Goal: Information Seeking & Learning: Learn about a topic

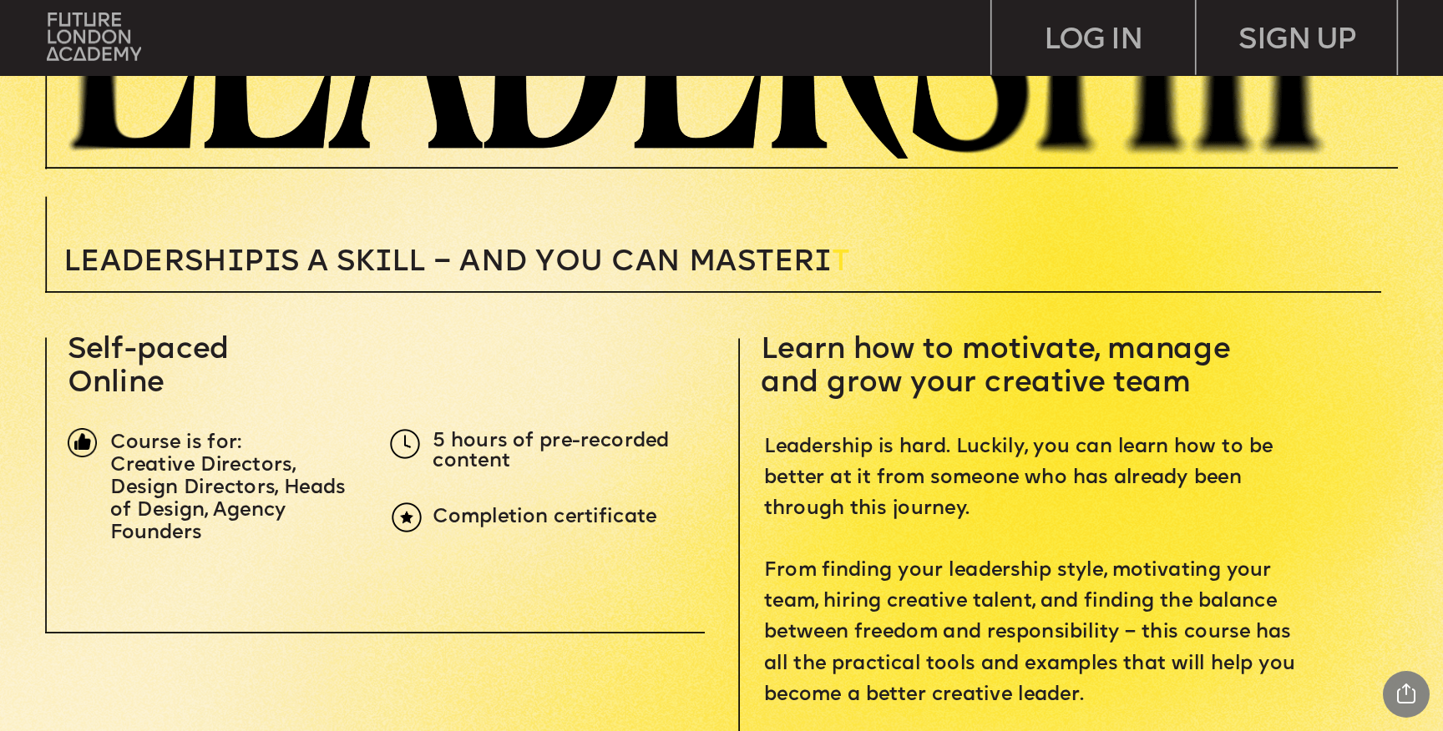
scroll to position [512, 0]
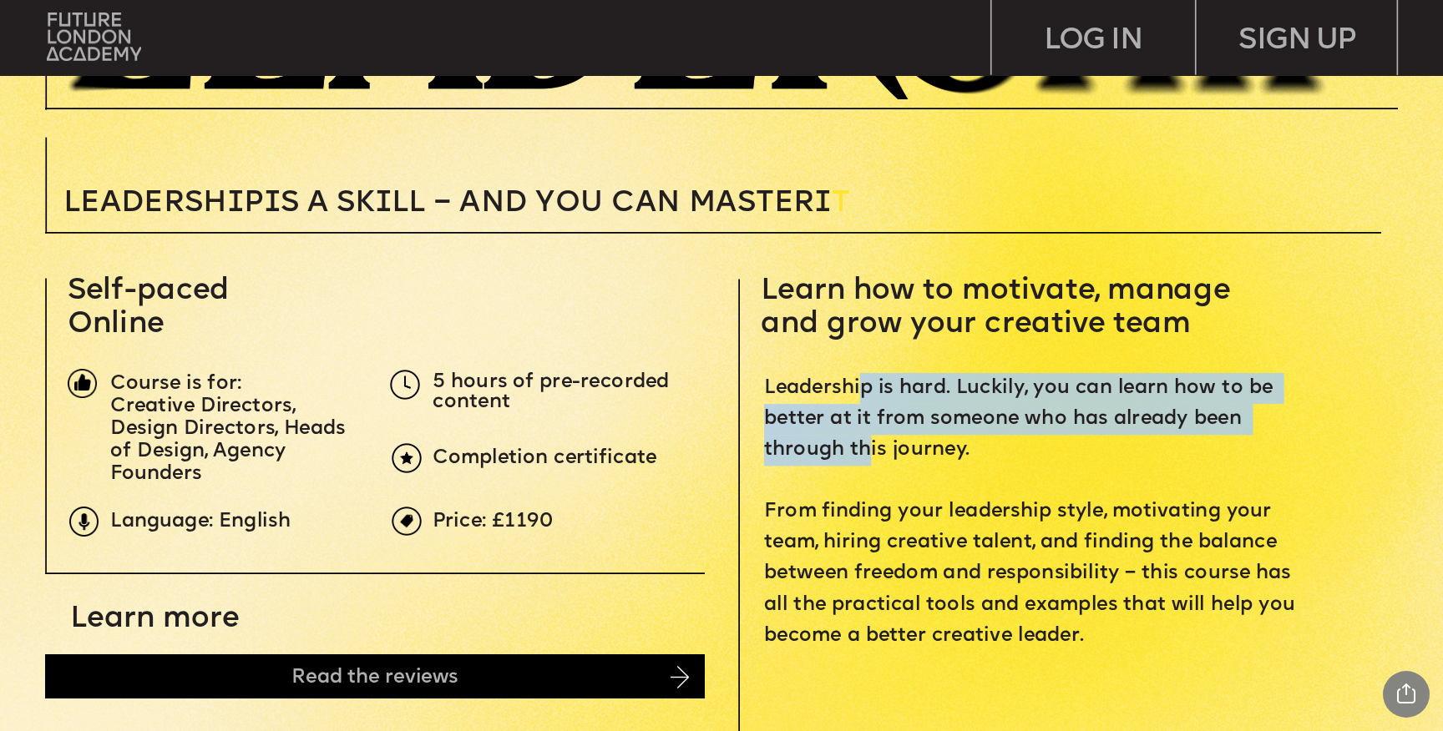
drag, startPoint x: 859, startPoint y: 376, endPoint x: 865, endPoint y: 443, distance: 67.0
click at [865, 443] on p "Leadership is hard. Luckily, you can learn how to be better at it from someone …" at bounding box center [1035, 512] width 543 height 279
click at [865, 443] on span "Leadership is hard. Luckily, you can learn how to be better at it from someone …" at bounding box center [1032, 512] width 537 height 269
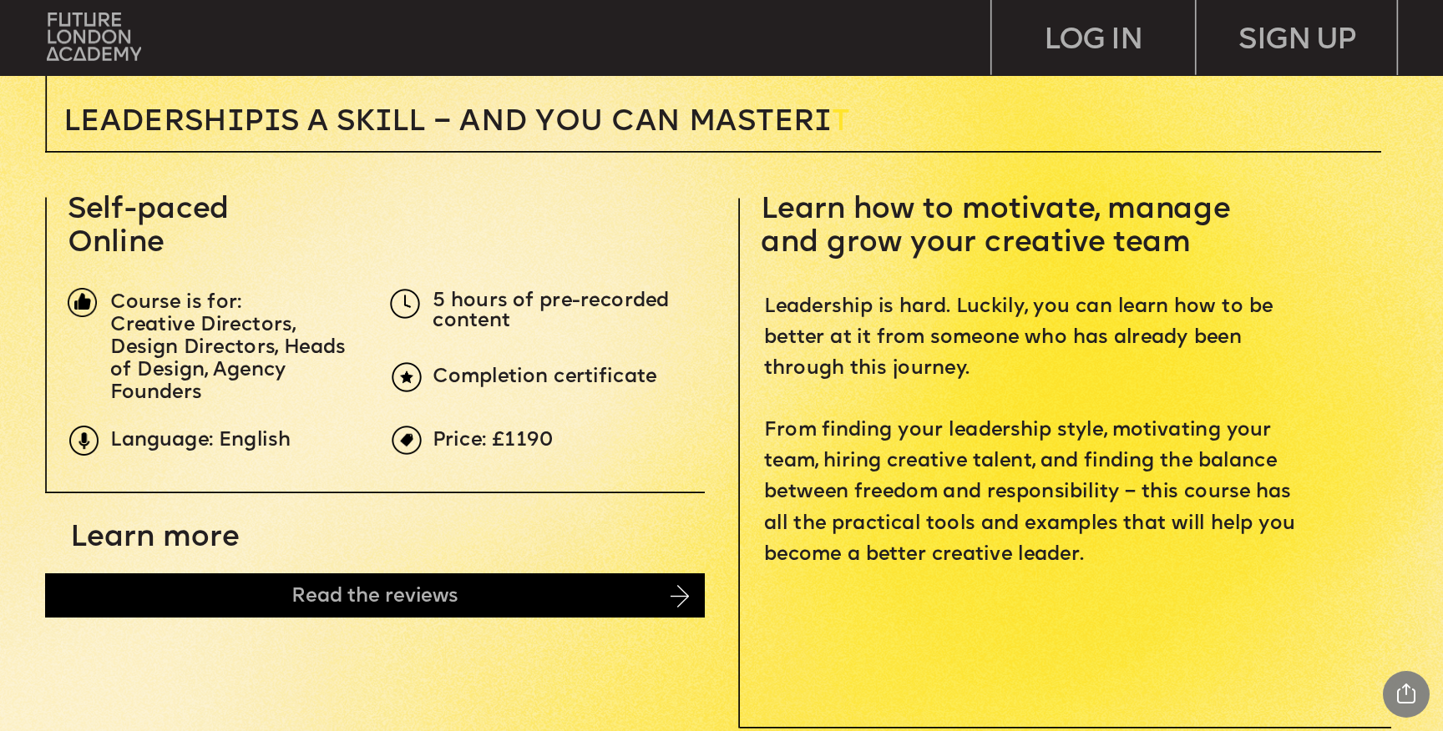
scroll to position [594, 0]
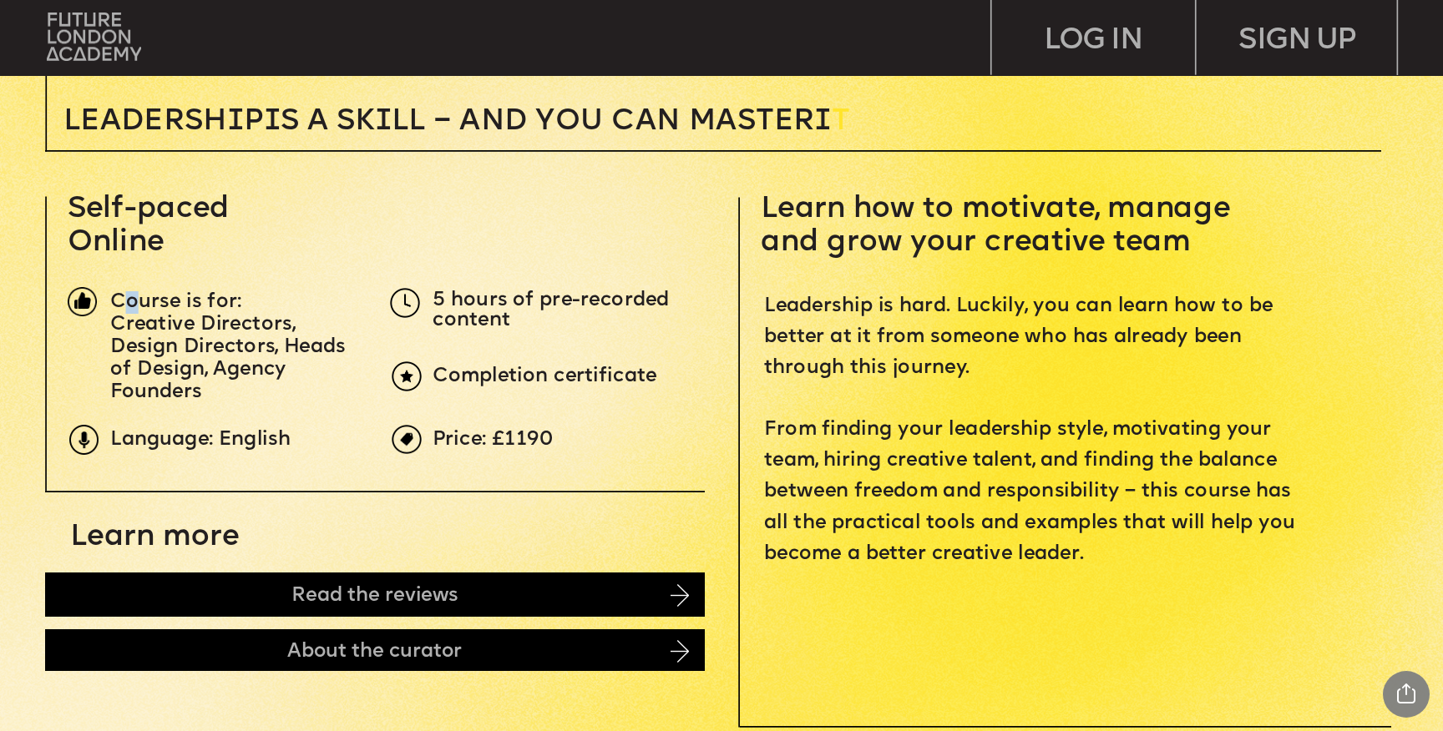
drag, startPoint x: 122, startPoint y: 300, endPoint x: 149, endPoint y: 319, distance: 33.6
click at [144, 315] on div "Course is for: Creative Directors, Design Directors, Heads of Design, Agency Fo…" at bounding box center [235, 347] width 250 height 113
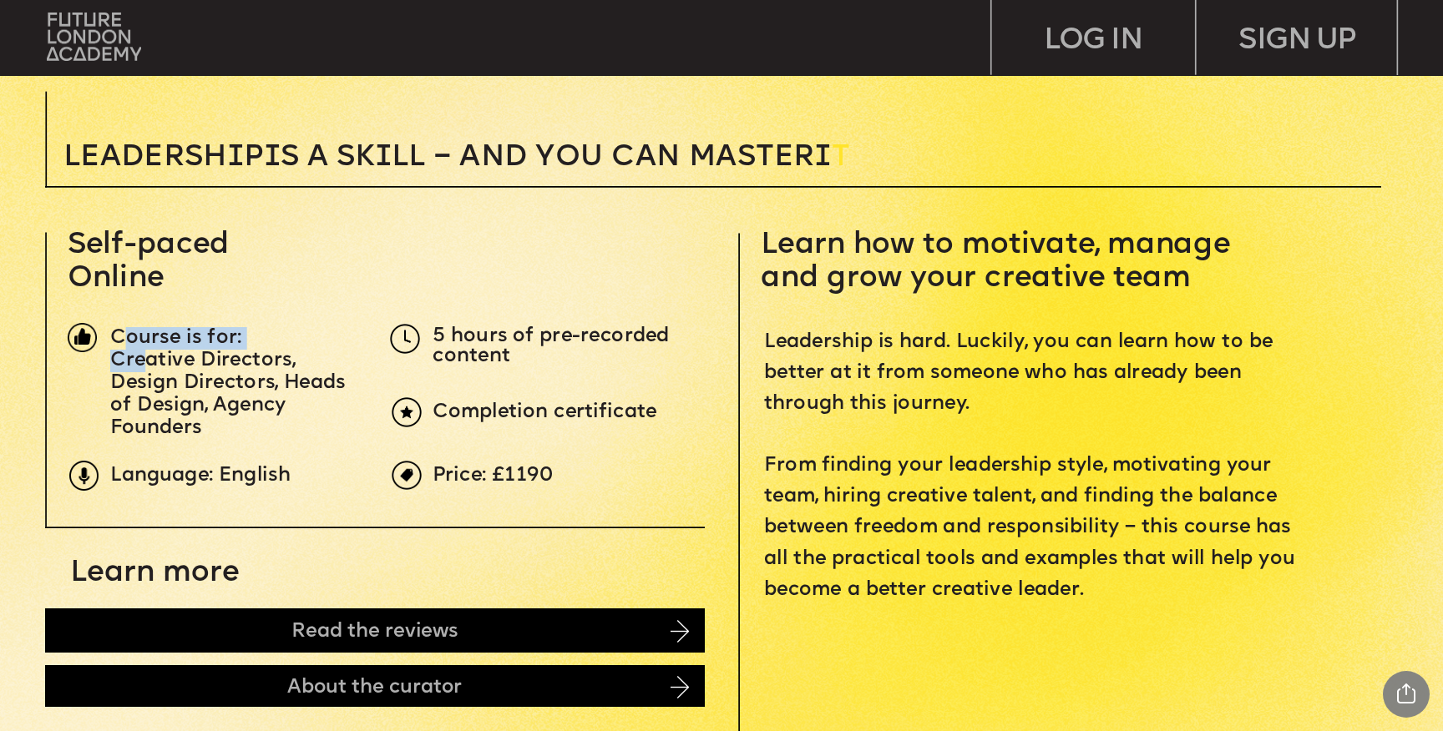
click at [159, 329] on span "Course is for:" at bounding box center [175, 337] width 131 height 21
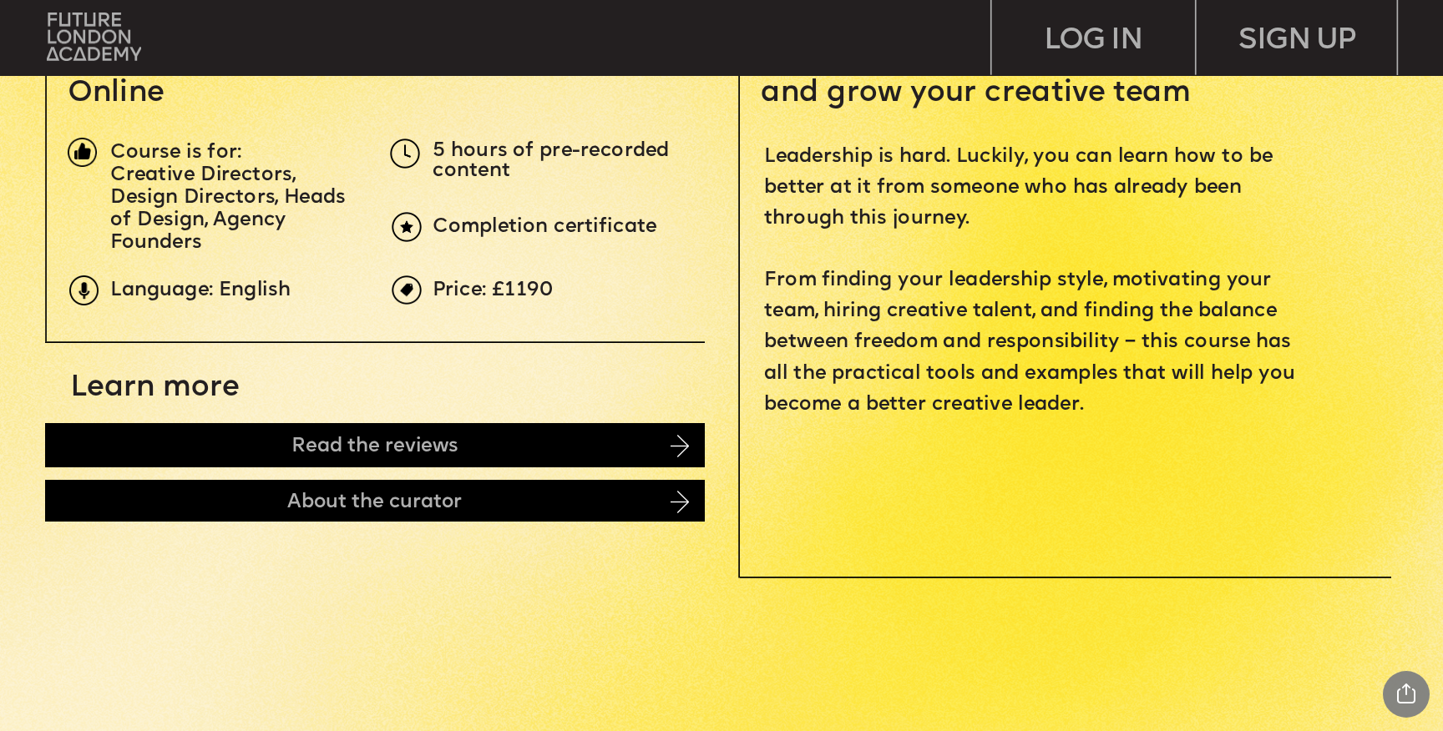
scroll to position [745, 0]
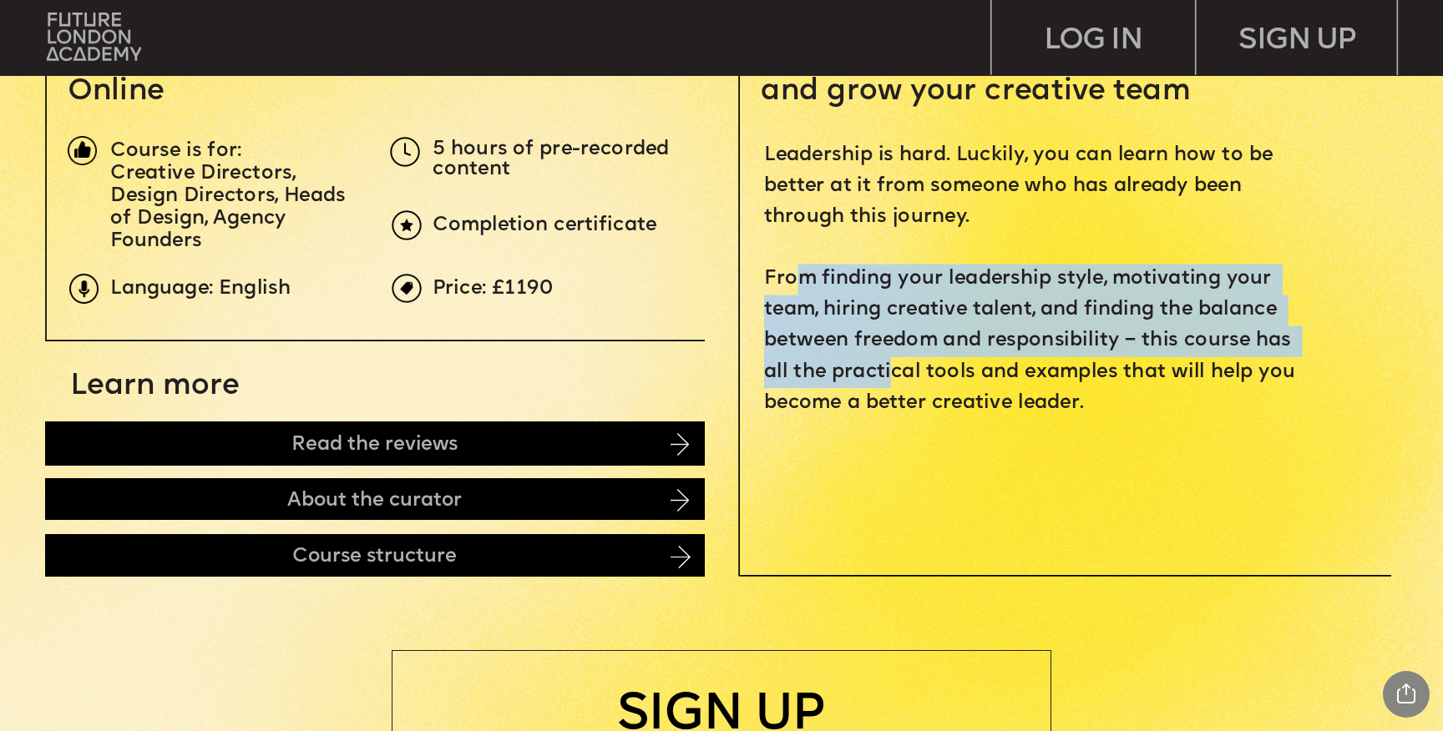
drag, startPoint x: 802, startPoint y: 278, endPoint x: 887, endPoint y: 387, distance: 138.6
click at [887, 387] on p "Leadership is hard. Luckily, you can learn how to be better at it from someone …" at bounding box center [1035, 279] width 543 height 279
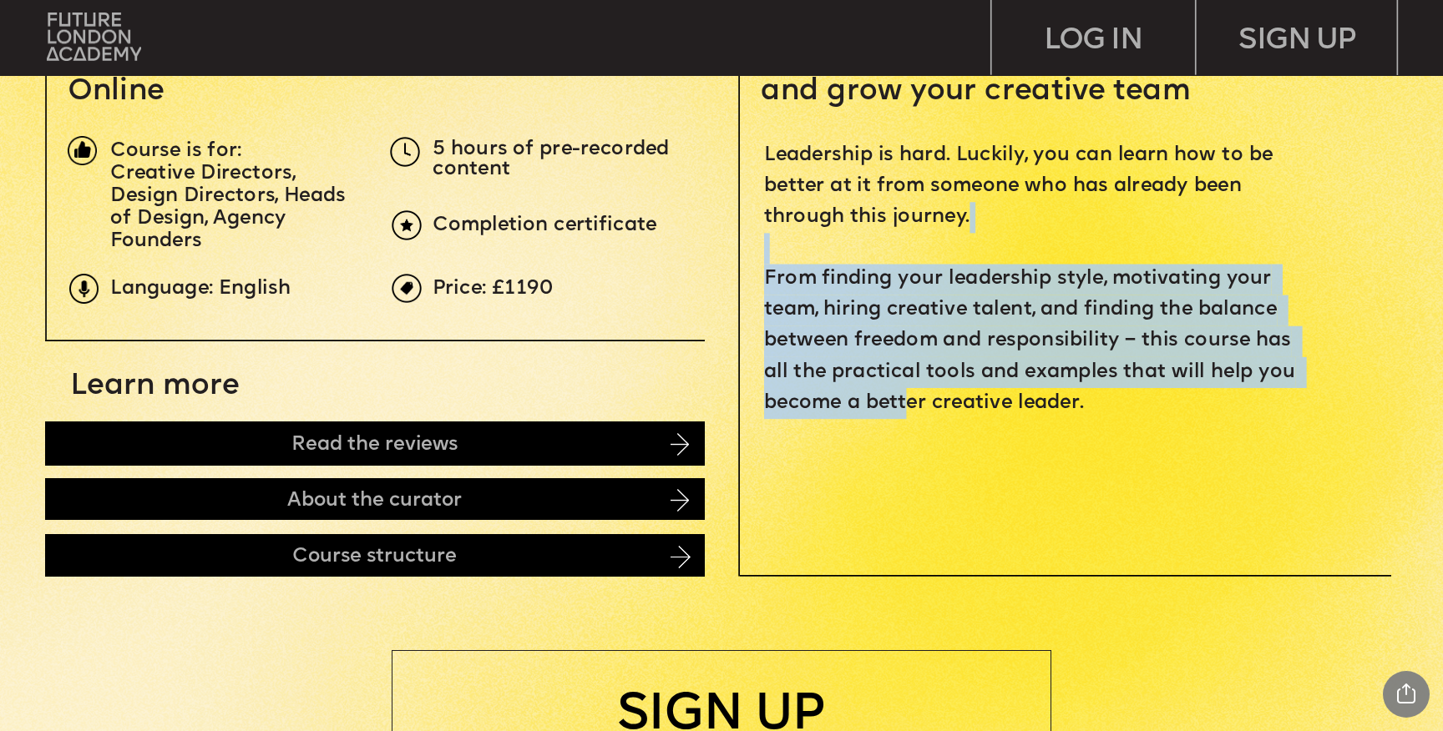
drag, startPoint x: 908, startPoint y: 403, endPoint x: 969, endPoint y: 257, distance: 158.3
click at [969, 257] on p "Leadership is hard. Luckily, you can learn how to be better at it from someone …" at bounding box center [1035, 279] width 543 height 279
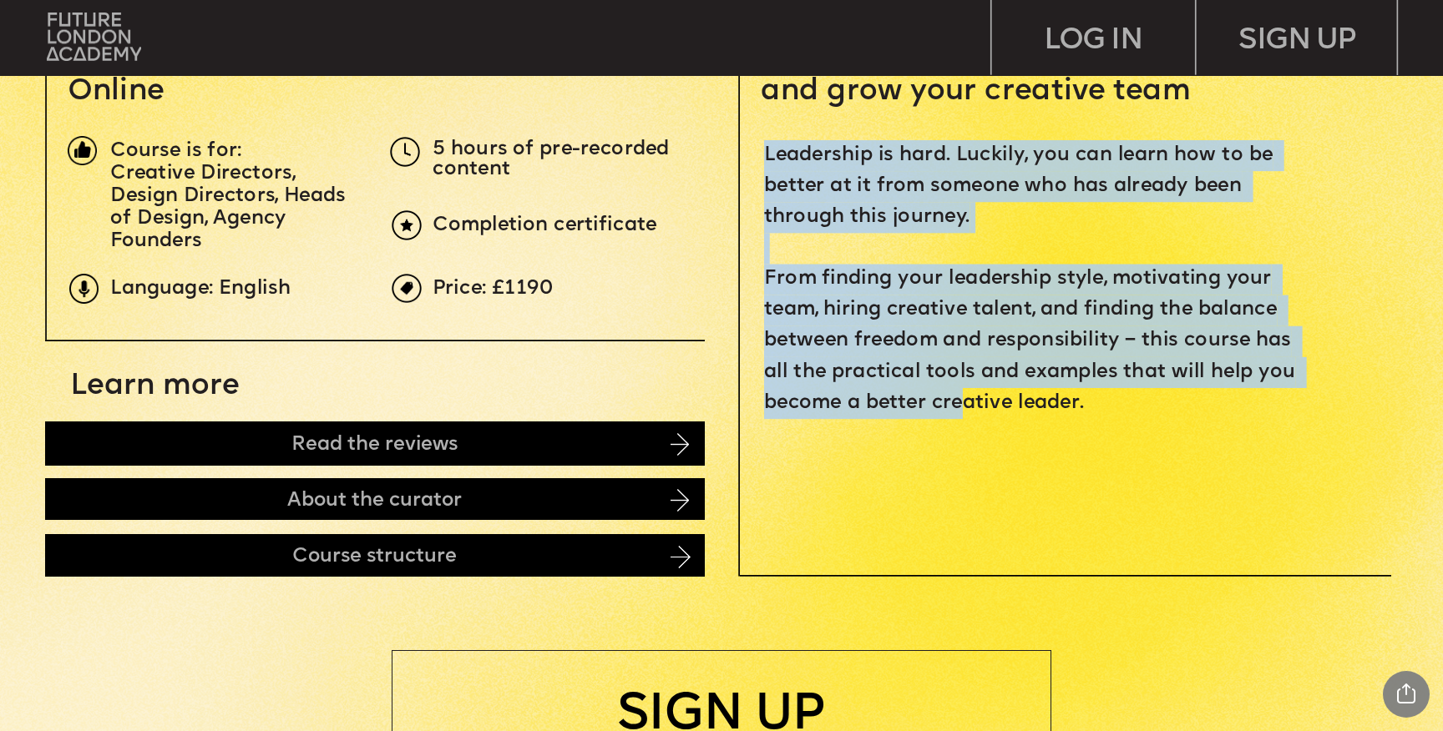
drag, startPoint x: 963, startPoint y: 229, endPoint x: 964, endPoint y: 408, distance: 179.5
click at [964, 408] on p "Leadership is hard. Luckily, you can learn how to be better at it from someone …" at bounding box center [1035, 279] width 543 height 279
click at [964, 408] on span "Leadership is hard. Luckily, you can learn how to be better at it from someone …" at bounding box center [1032, 279] width 537 height 269
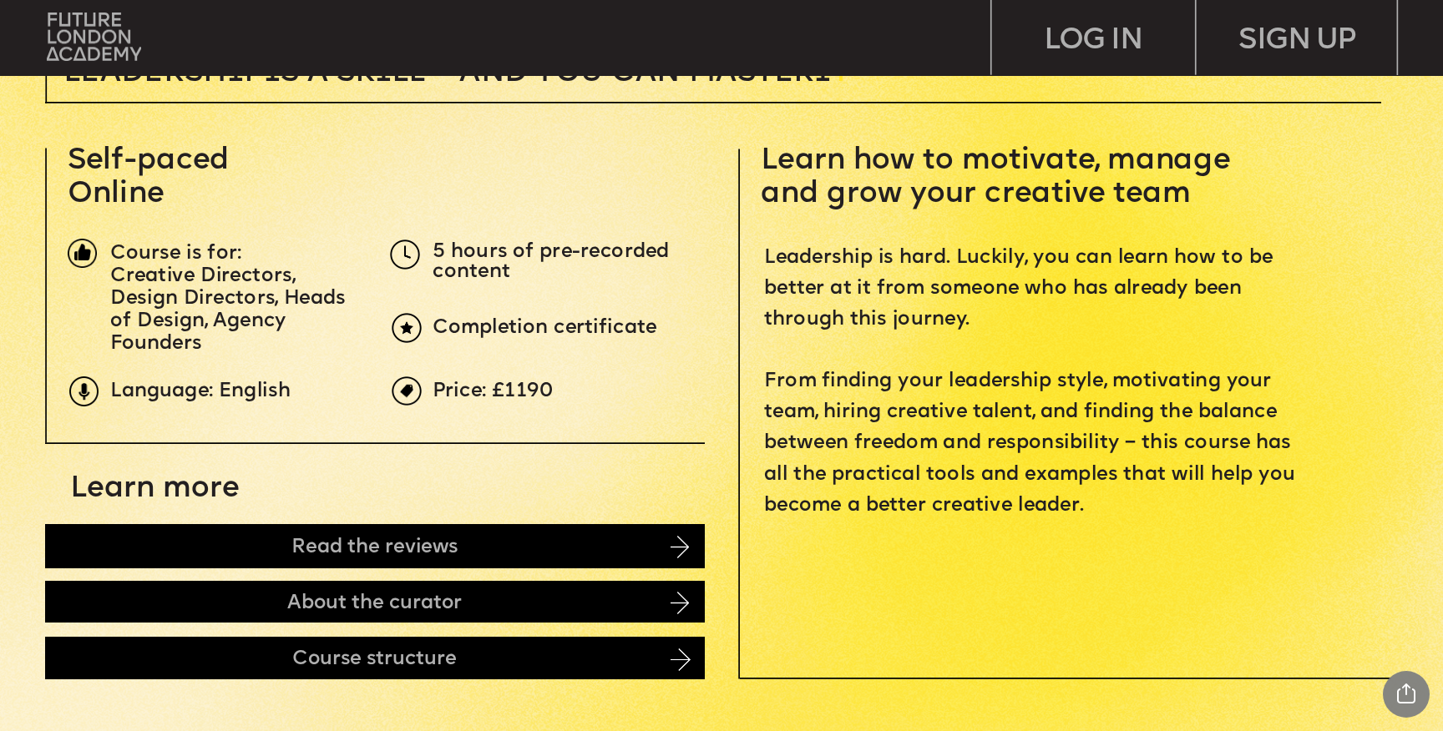
scroll to position [635, 0]
